Goal: Navigation & Orientation: Find specific page/section

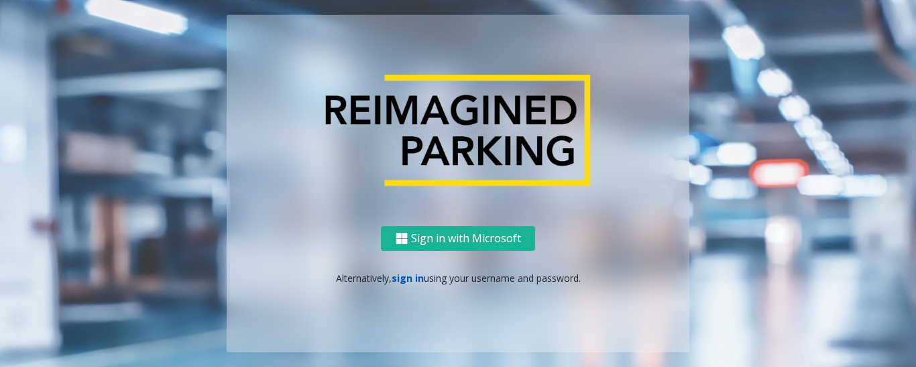
click at [400, 281] on link "sign in" at bounding box center [407, 277] width 32 height 13
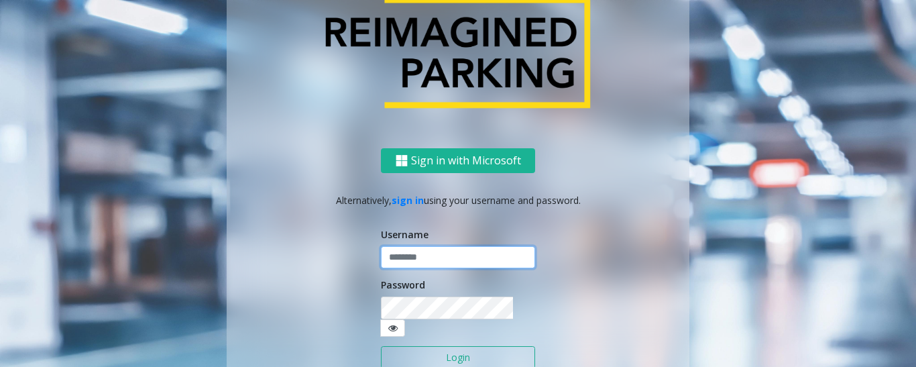
type input "******"
click at [414, 348] on button "Login" at bounding box center [458, 357] width 154 height 23
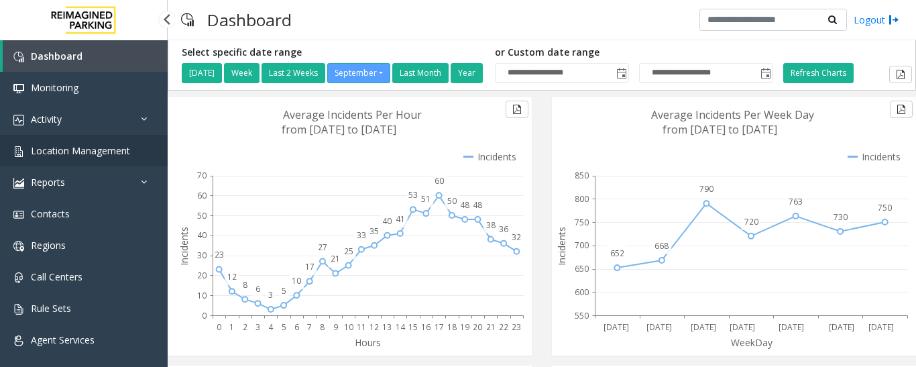
click at [74, 155] on span "Location Management" at bounding box center [80, 150] width 99 height 13
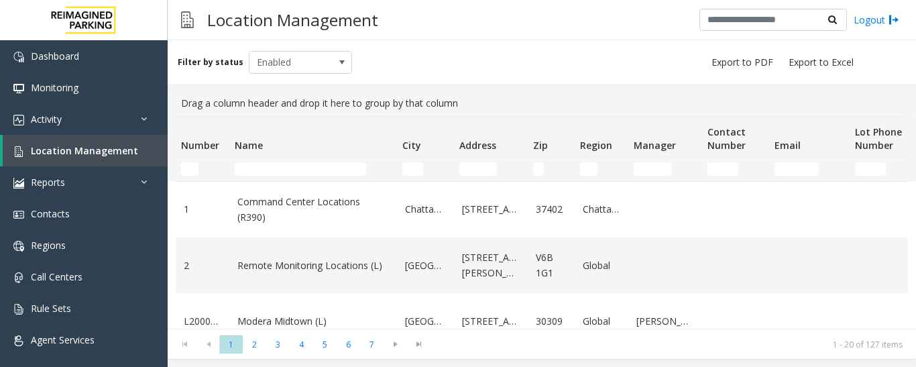
click at [265, 172] on input "Name Filter" at bounding box center [300, 168] width 131 height 13
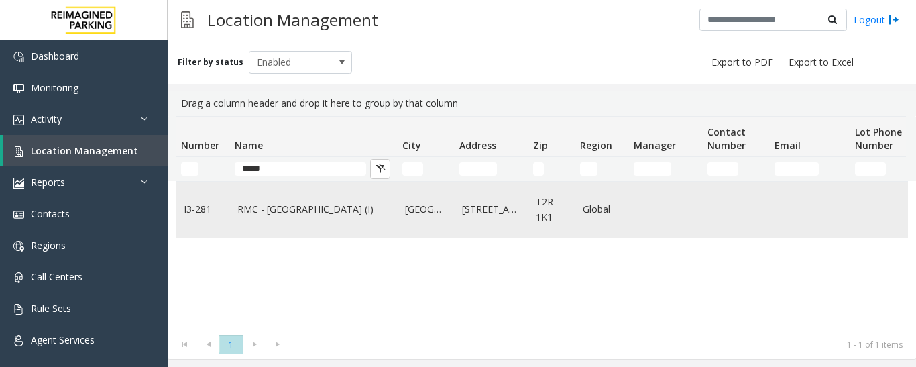
type input "*****"
click at [273, 202] on link "RMC - Mount Royal Village (I)" at bounding box center [312, 209] width 151 height 15
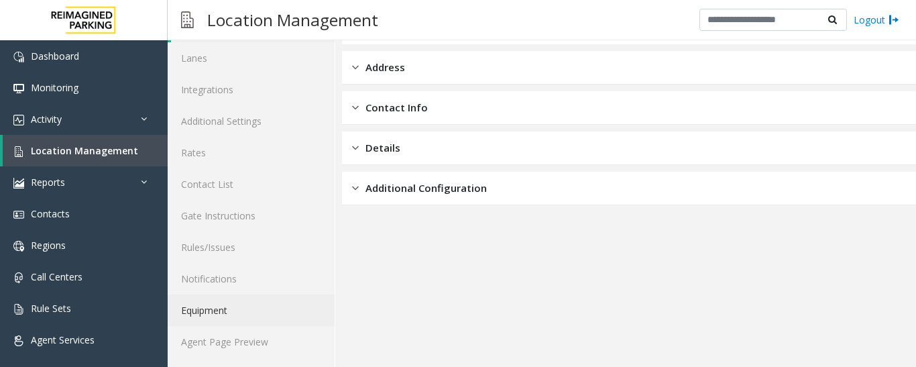
scroll to position [75, 0]
click at [250, 337] on link "Agent Page Preview" at bounding box center [251, 341] width 167 height 32
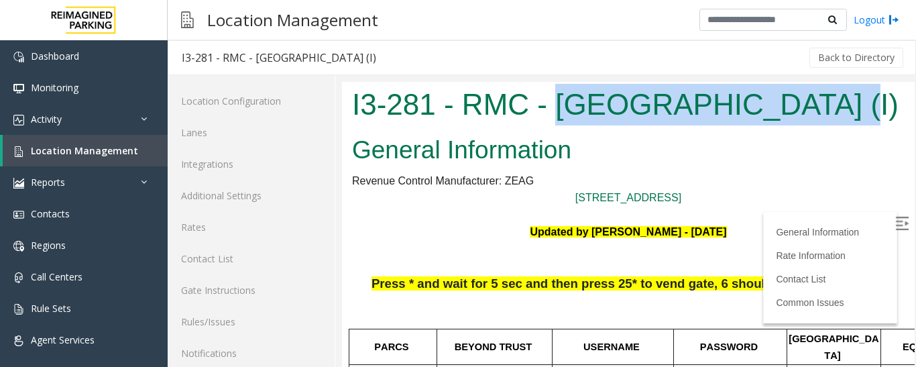
drag, startPoint x: 556, startPoint y: 104, endPoint x: 819, endPoint y: 115, distance: 263.6
click at [819, 115] on h1 "I3-281 - RMC - Mount Royal Village (I)" at bounding box center [628, 105] width 552 height 42
copy h1 "Mount Royal Village"
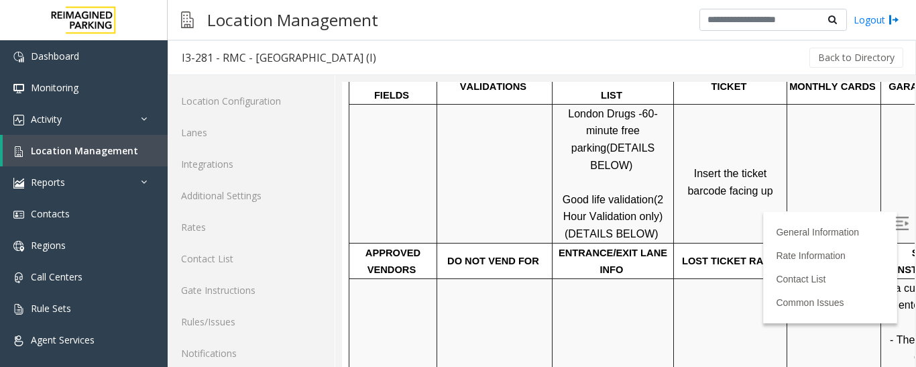
scroll to position [469, 0]
click at [895, 223] on img at bounding box center [901, 222] width 13 height 13
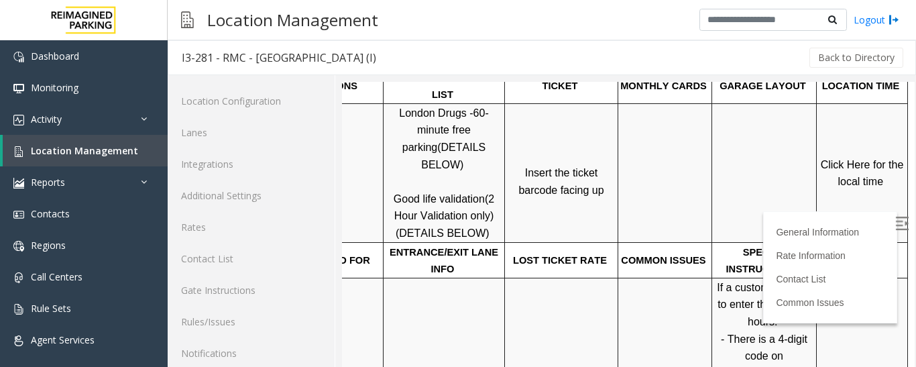
scroll to position [469, 189]
click at [847, 156] on p "Click Here for the local time" at bounding box center [861, 173] width 89 height 34
click at [842, 159] on span "Click Here for the local time" at bounding box center [863, 173] width 86 height 29
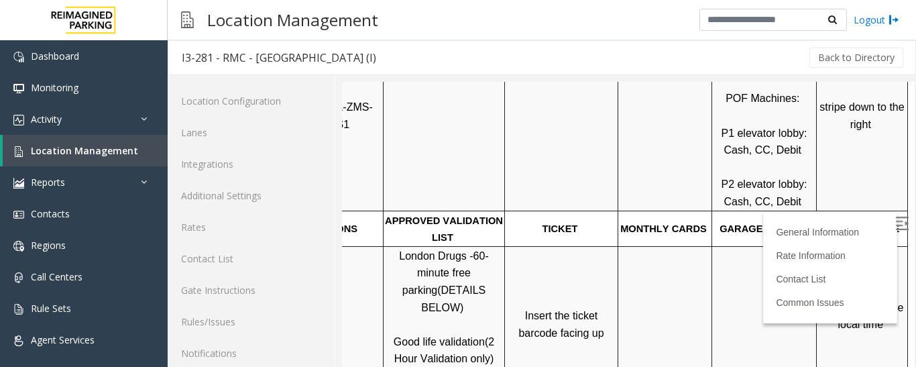
scroll to position [402, 189]
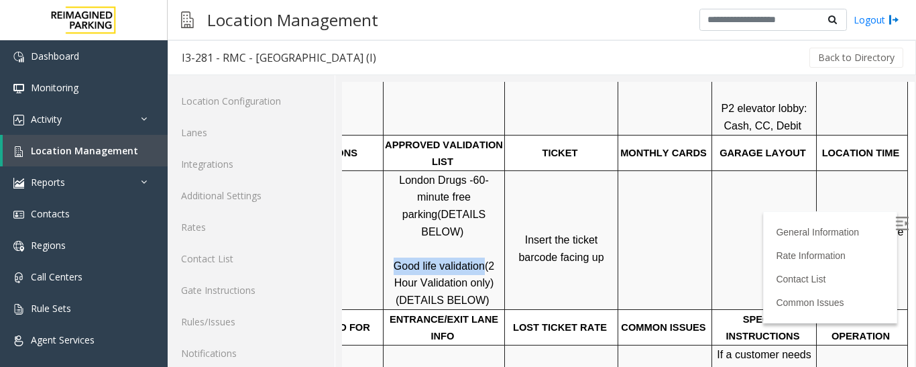
drag, startPoint x: 378, startPoint y: 232, endPoint x: 456, endPoint y: 236, distance: 78.5
click at [460, 260] on span "Good life validation" at bounding box center [438, 265] width 91 height 11
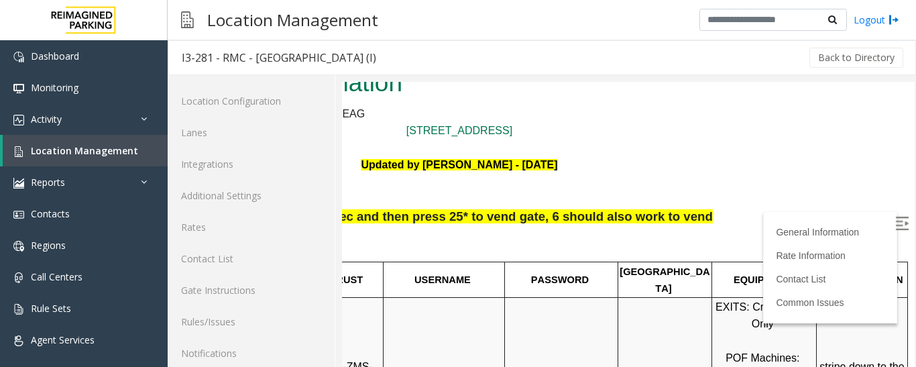
scroll to position [0, 189]
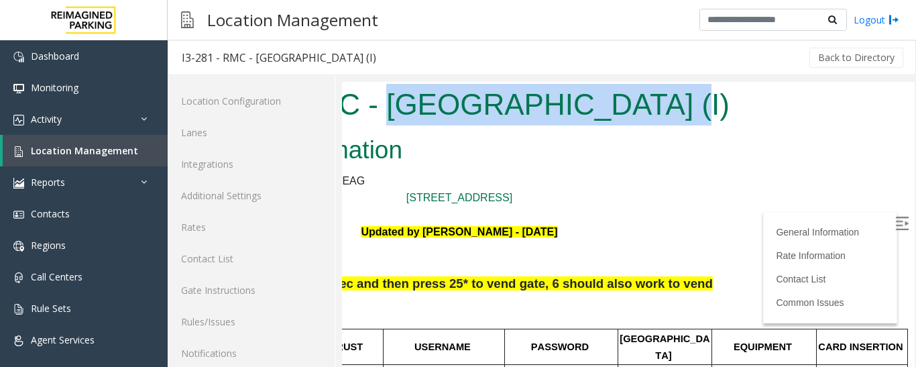
drag, startPoint x: 631, startPoint y: 107, endPoint x: 376, endPoint y: 107, distance: 255.4
click at [376, 107] on h1 "I3-281 - RMC - Mount Royal Village (I)" at bounding box center [459, 105] width 552 height 42
copy h1 "Mount Royal Village"
